Goal: Find contact information: Find contact information

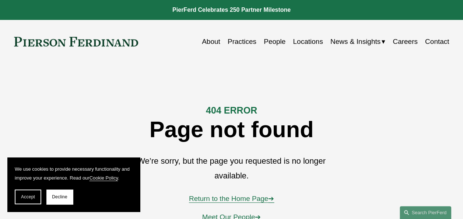
click at [228, 200] on link "Return to the Home Page ➔" at bounding box center [231, 198] width 85 height 8
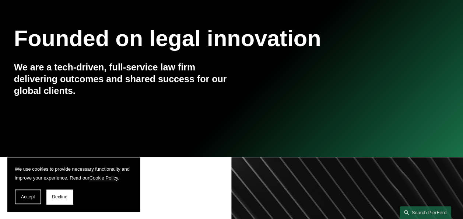
scroll to position [81, 0]
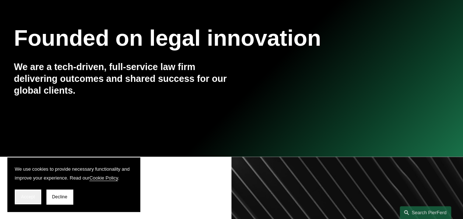
click at [30, 200] on button "Accept" at bounding box center [28, 196] width 27 height 15
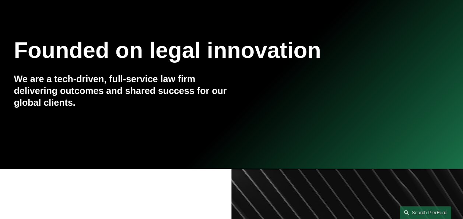
scroll to position [0, 0]
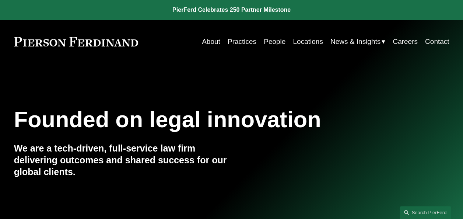
click at [429, 41] on link "Contact" at bounding box center [437, 42] width 24 height 14
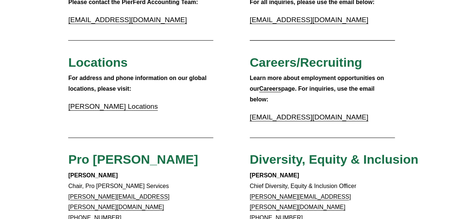
scroll to position [91, 0]
